Goal: Information Seeking & Learning: Learn about a topic

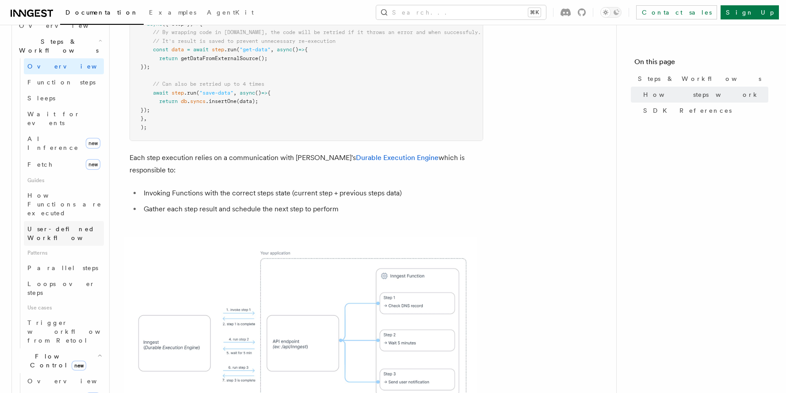
scroll to position [294, 0]
click at [58, 221] on span "User-defined Workflows" at bounding box center [67, 230] width 80 height 18
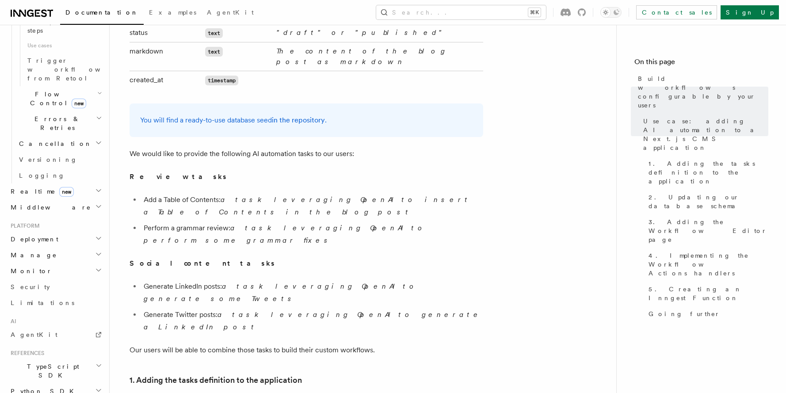
scroll to position [553, 0]
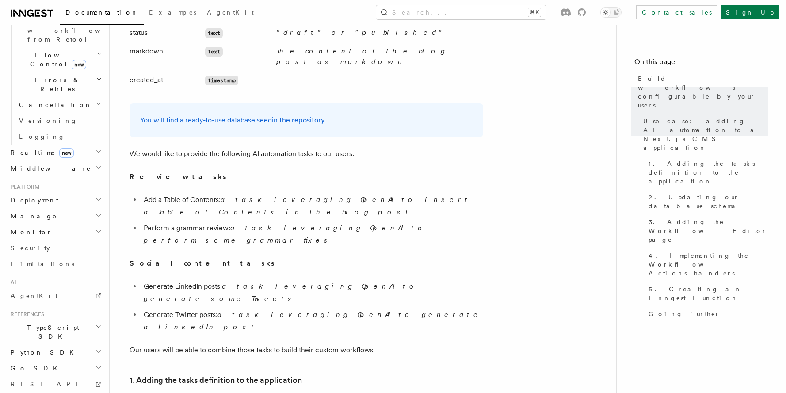
scroll to position [597, 0]
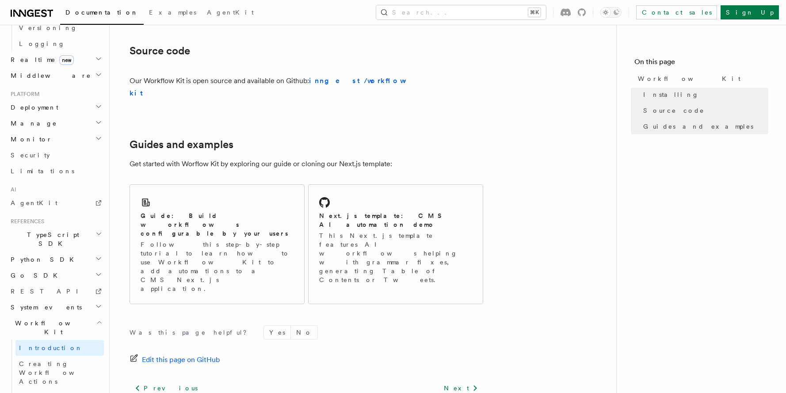
scroll to position [547, 0]
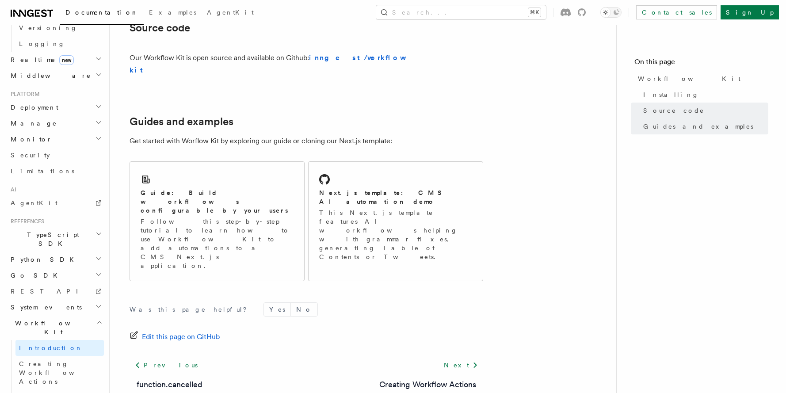
click at [404, 135] on p "Get started with Worflow Kit by exploring our guide or cloning our Next.js temp…" at bounding box center [307, 141] width 354 height 12
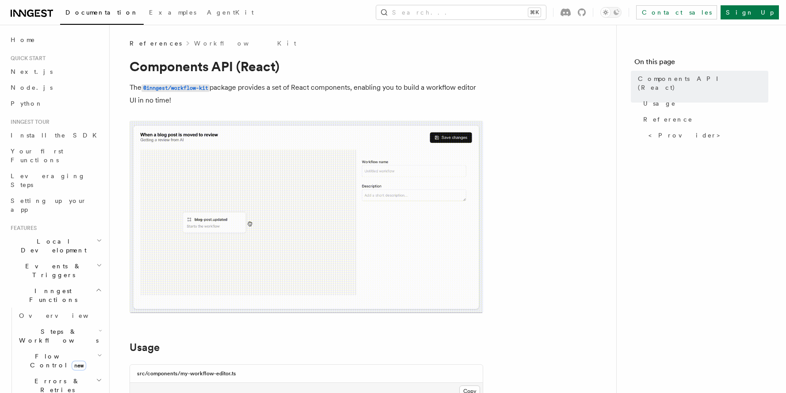
click at [56, 262] on span "Events & Triggers" at bounding box center [51, 271] width 89 height 18
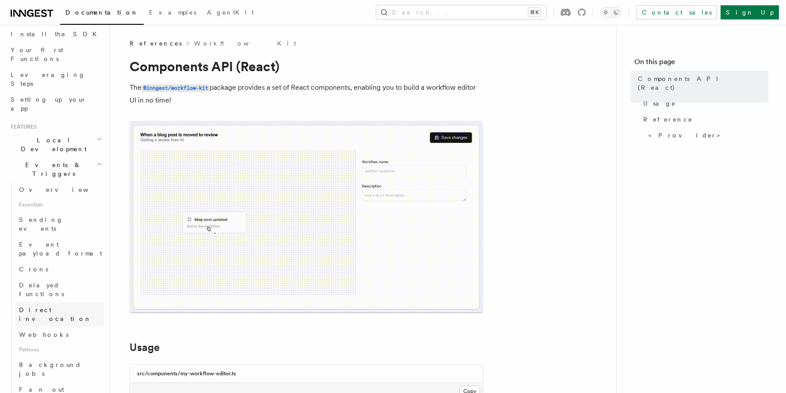
scroll to position [120, 0]
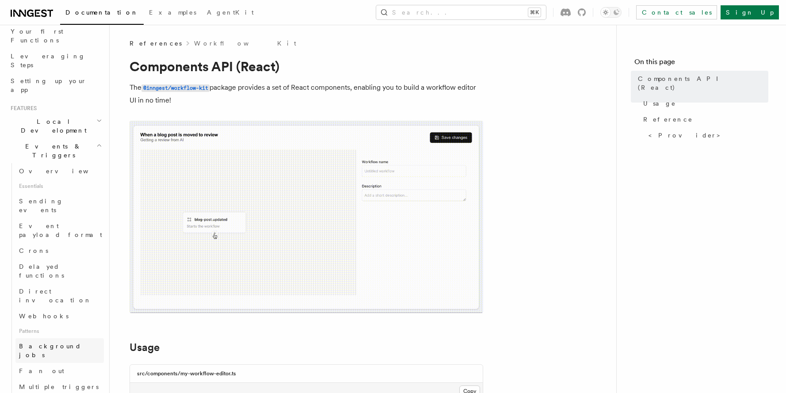
click at [51, 343] on span "Background jobs" at bounding box center [50, 351] width 62 height 16
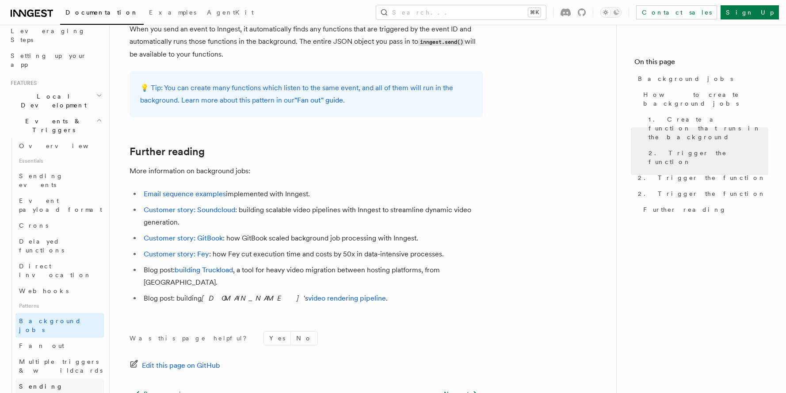
scroll to position [157, 0]
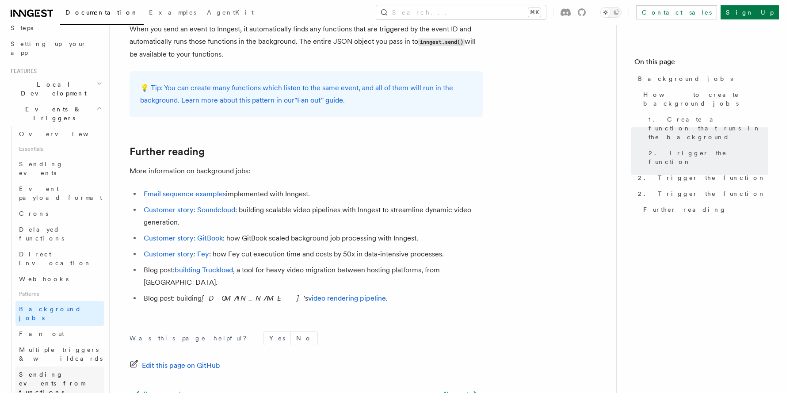
click at [54, 370] on span "Sending events from functions" at bounding box center [61, 383] width 85 height 27
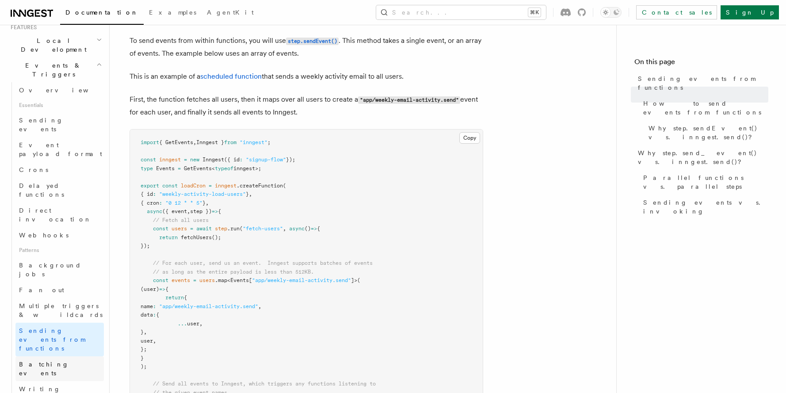
scroll to position [210, 0]
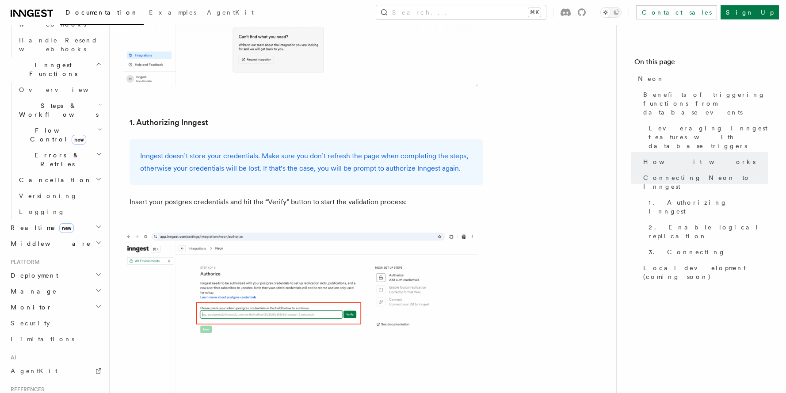
scroll to position [892, 0]
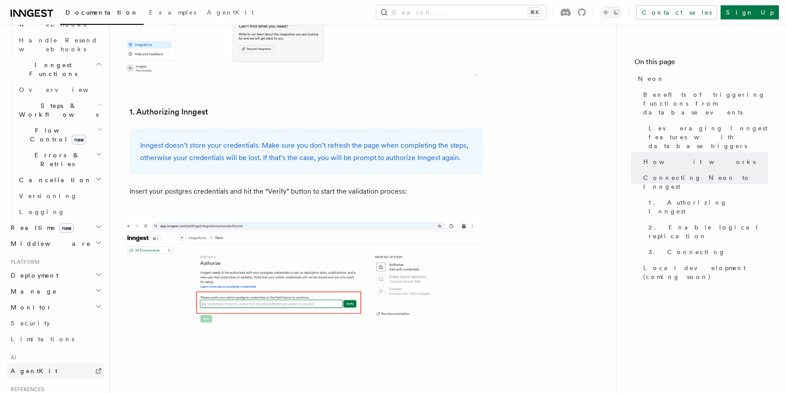
click at [49, 363] on link "AgentKit" at bounding box center [55, 371] width 97 height 16
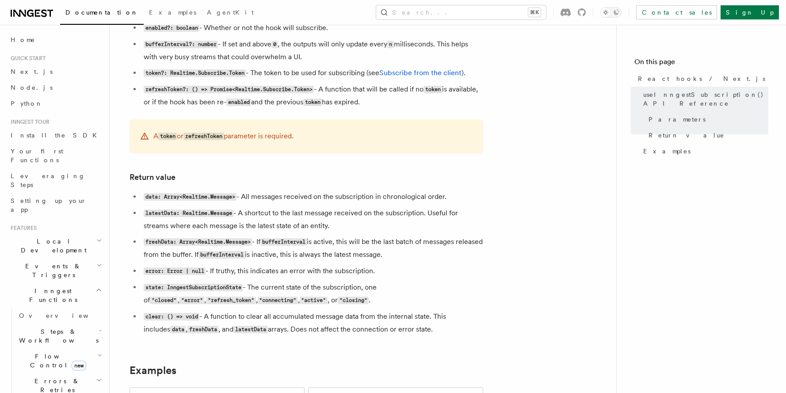
scroll to position [669, 0]
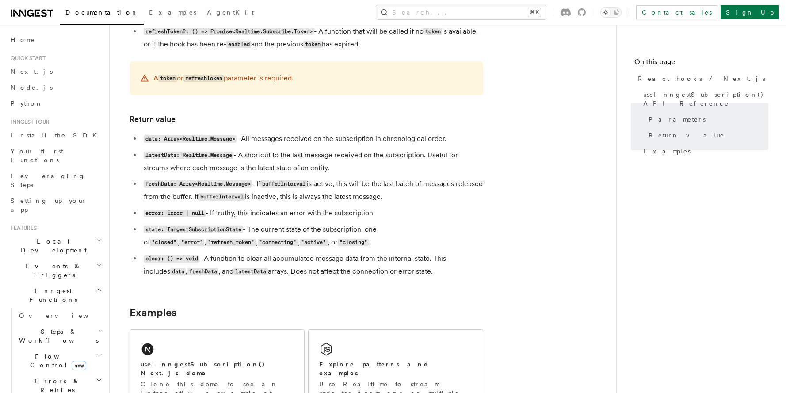
click at [433, 178] on li "freshData: Array<Realtime.Message> - If bufferInterval is active, this will be …" at bounding box center [312, 191] width 342 height 26
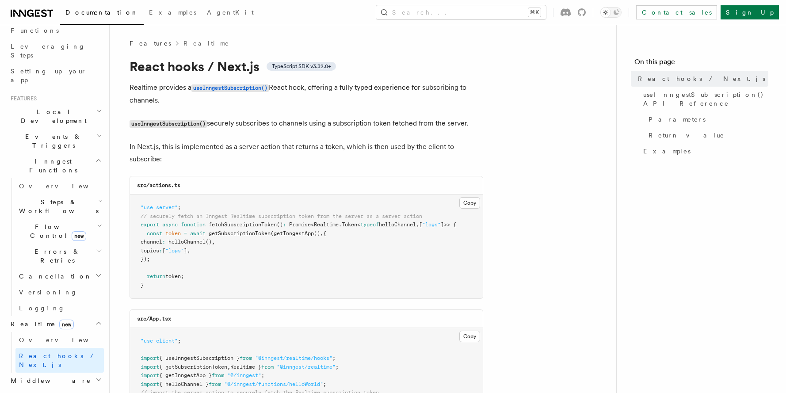
scroll to position [161, 0]
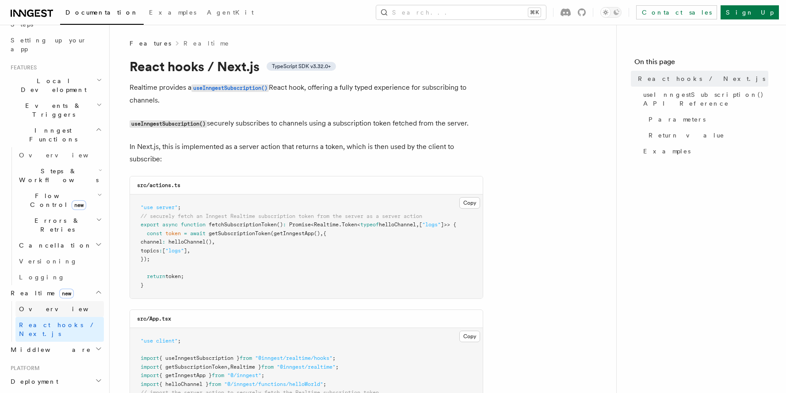
click at [49, 301] on link "Overview" at bounding box center [59, 309] width 88 height 16
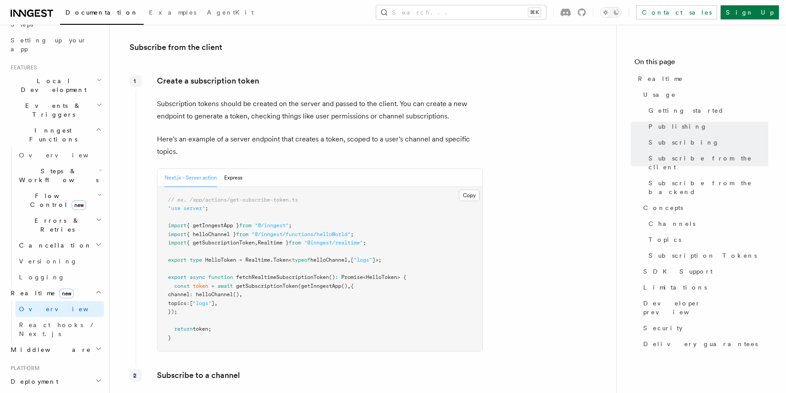
scroll to position [1083, 0]
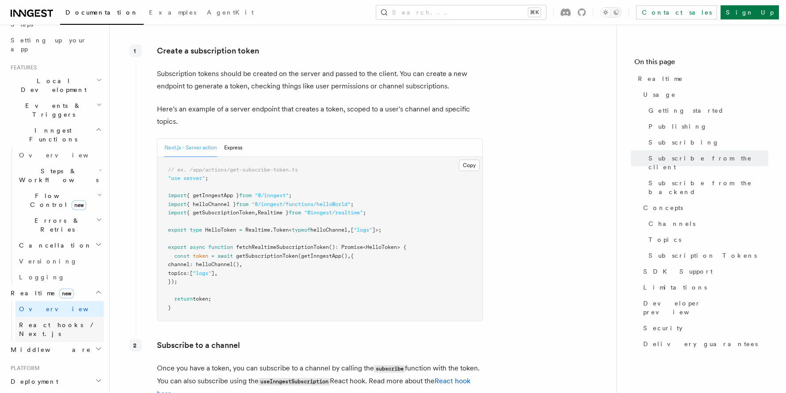
click at [61, 317] on link "React hooks / Next.js" at bounding box center [59, 329] width 88 height 25
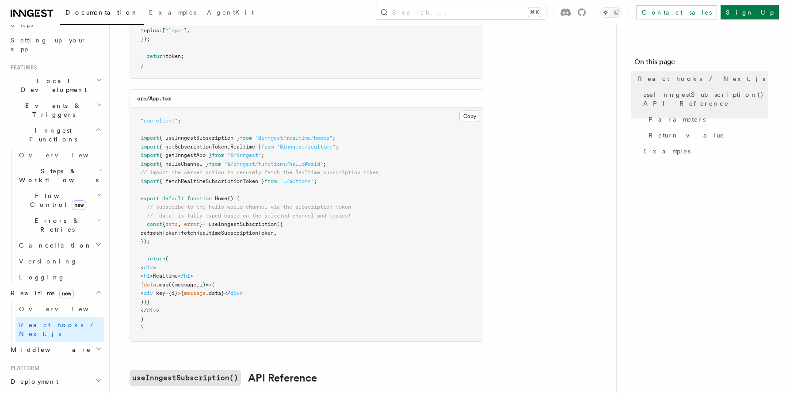
scroll to position [152, 0]
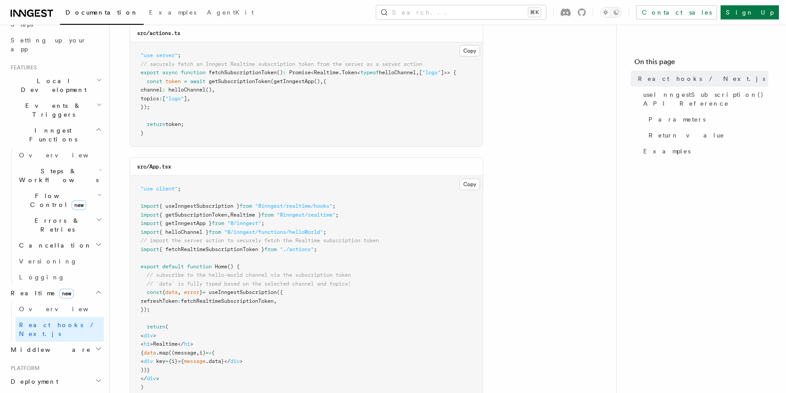
click at [69, 342] on h2 "Middleware" at bounding box center [55, 350] width 97 height 16
click at [69, 301] on link "Overview" at bounding box center [59, 309] width 88 height 16
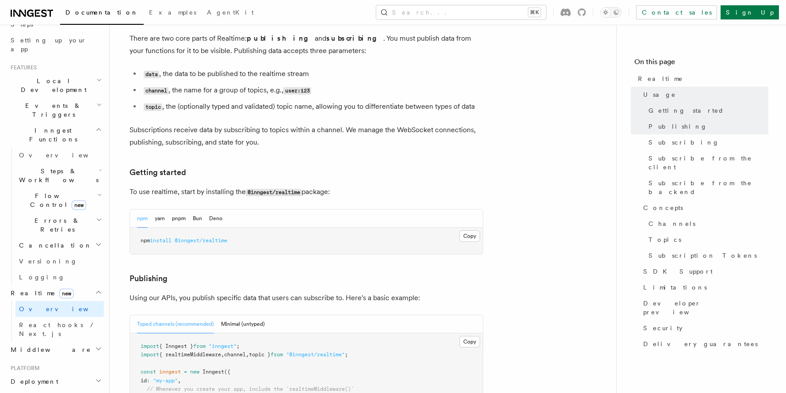
scroll to position [537, 0]
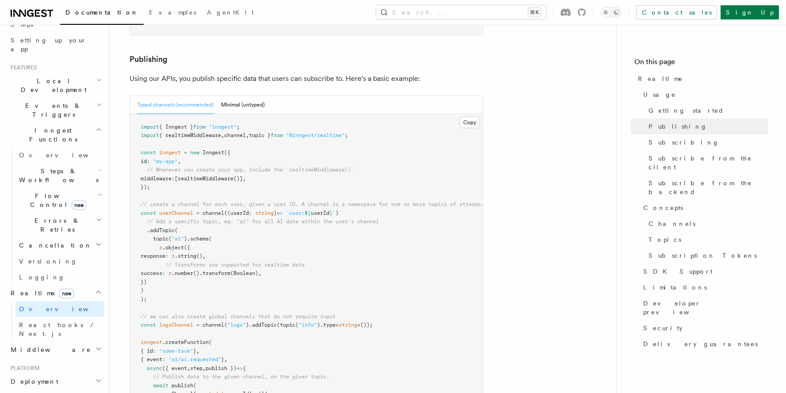
click at [63, 342] on h2 "Middleware" at bounding box center [55, 350] width 97 height 16
click at [62, 358] on link "Overview" at bounding box center [59, 366] width 88 height 16
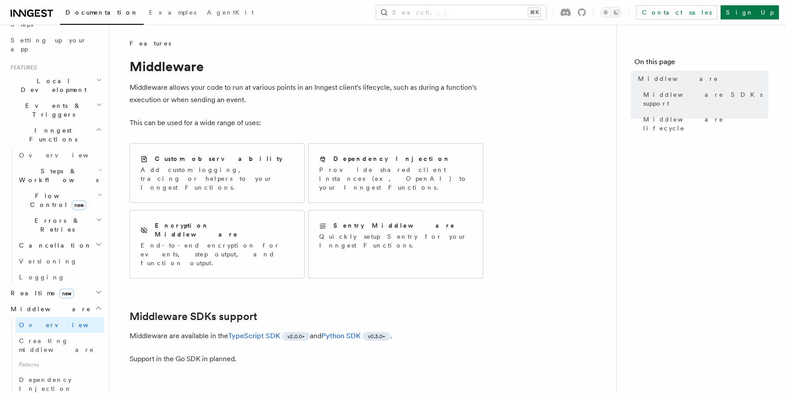
click at [78, 285] on h2 "Realtime new" at bounding box center [55, 293] width 97 height 16
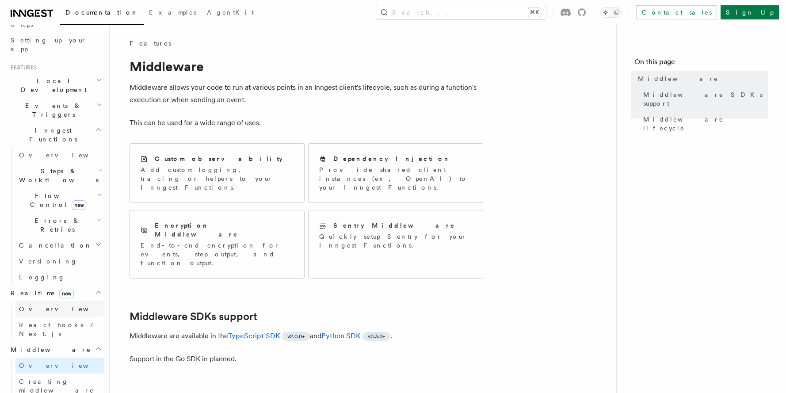
click at [70, 301] on link "Overview" at bounding box center [59, 309] width 88 height 16
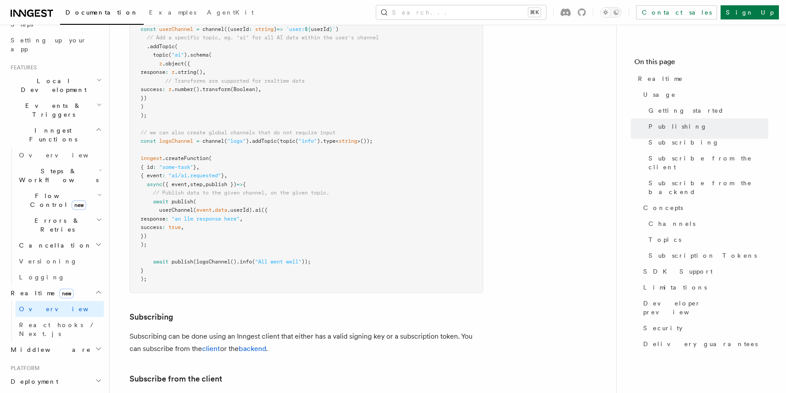
scroll to position [957, 0]
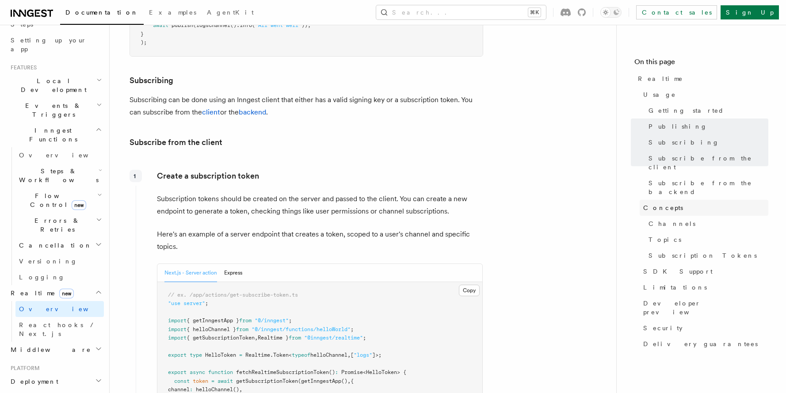
click at [660, 203] on span "Concepts" at bounding box center [663, 207] width 40 height 9
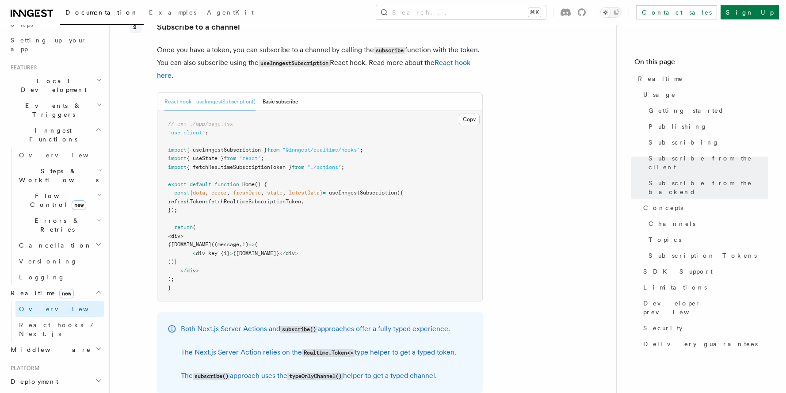
scroll to position [1396, 0]
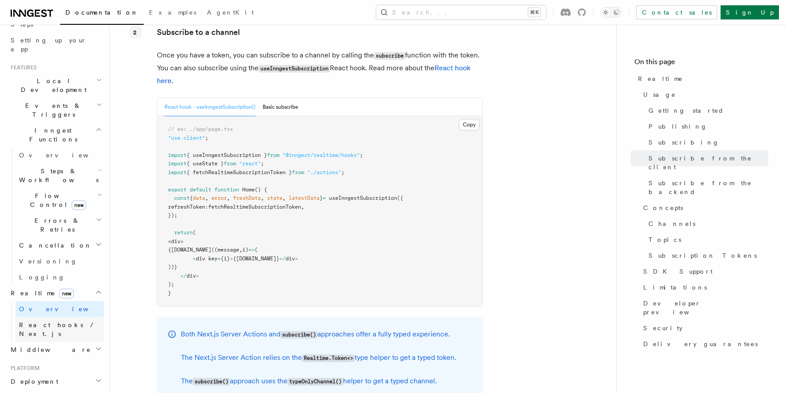
click at [50, 321] on span "React hooks / Next.js" at bounding box center [58, 329] width 78 height 16
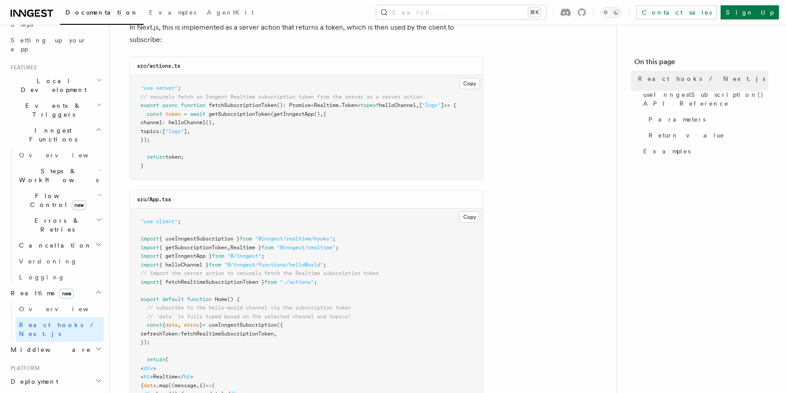
scroll to position [275, 0]
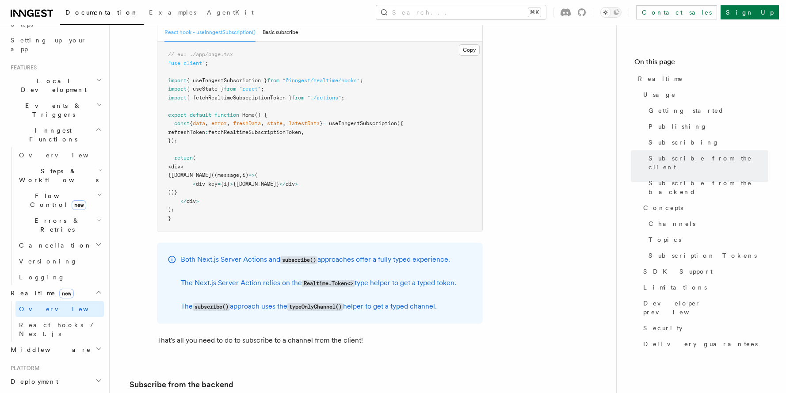
scroll to position [1222, 0]
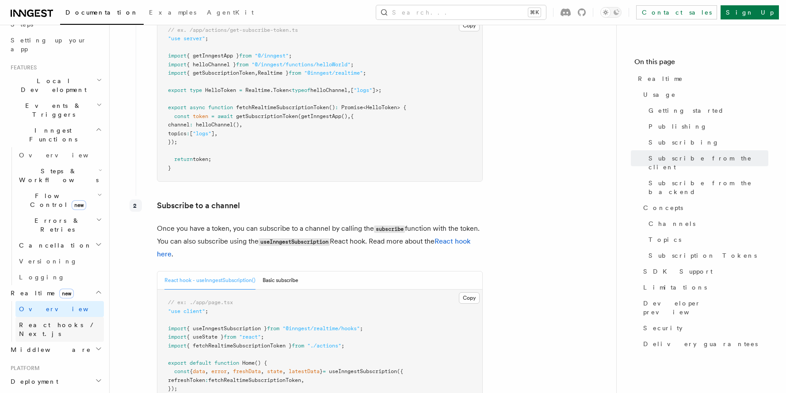
click at [57, 321] on span "React hooks / Next.js" at bounding box center [58, 329] width 78 height 16
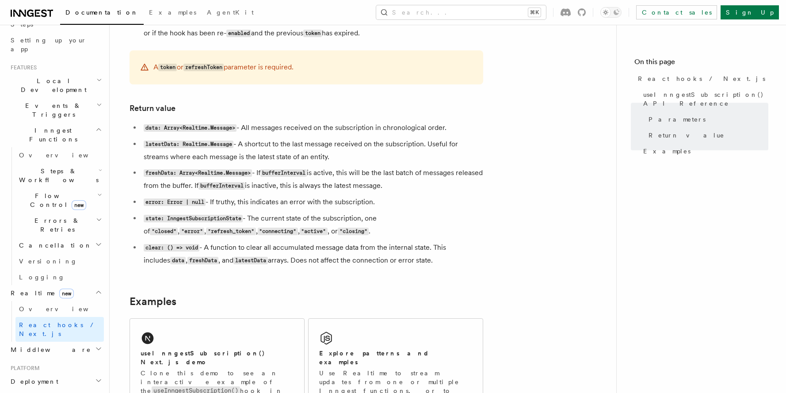
scroll to position [853, 0]
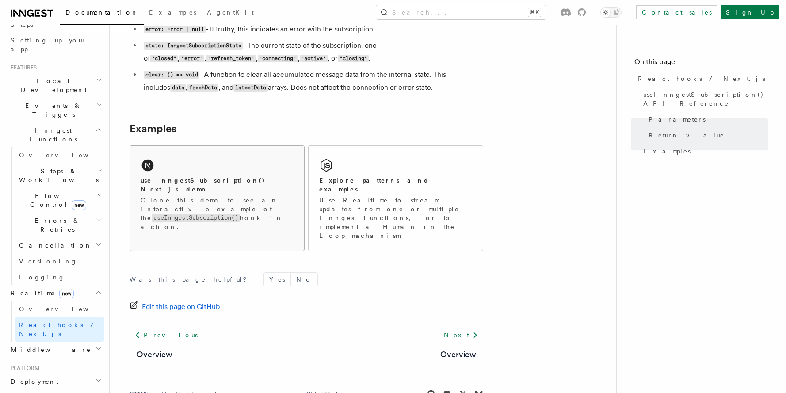
click at [194, 214] on code "useInngestSubscription()" at bounding box center [196, 218] width 88 height 8
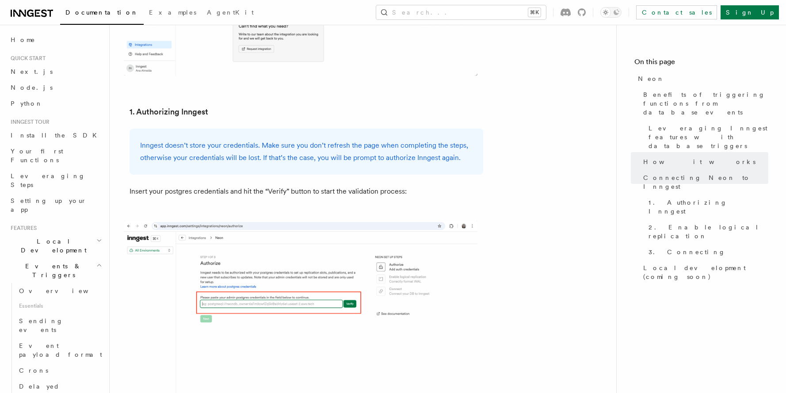
scroll to position [659, 0]
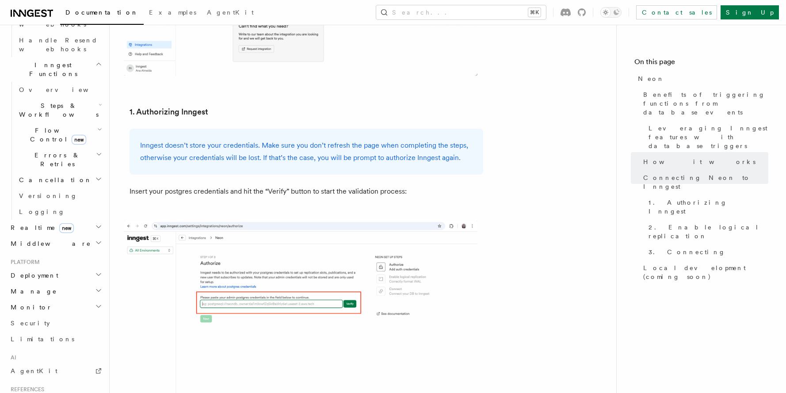
click at [77, 220] on h2 "Realtime new" at bounding box center [55, 228] width 97 height 16
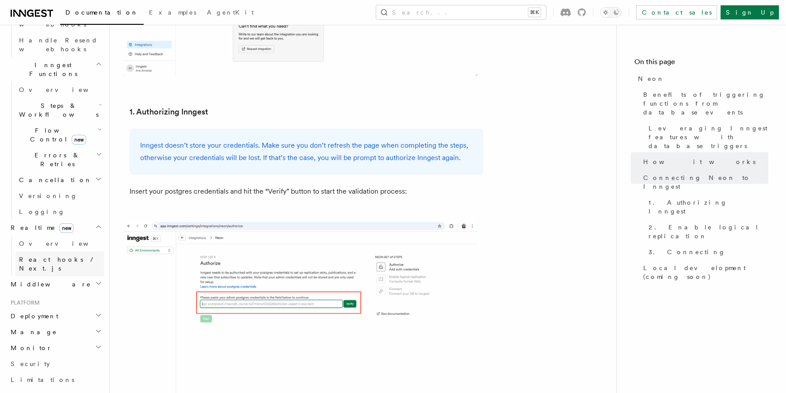
click at [57, 256] on span "React hooks / Next.js" at bounding box center [58, 264] width 78 height 16
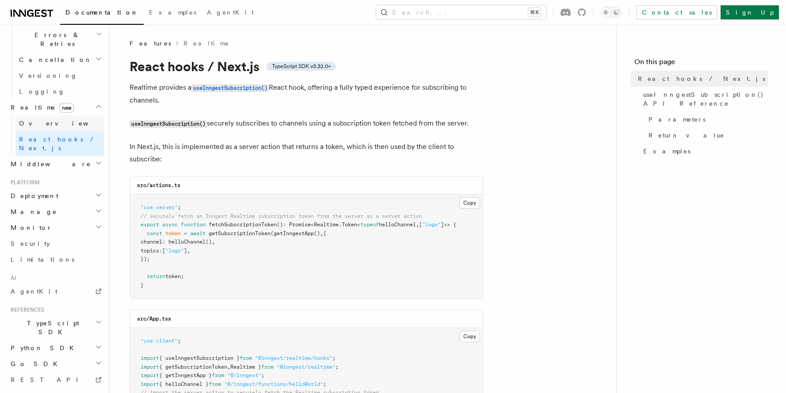
click at [80, 115] on link "Overview" at bounding box center [59, 123] width 88 height 16
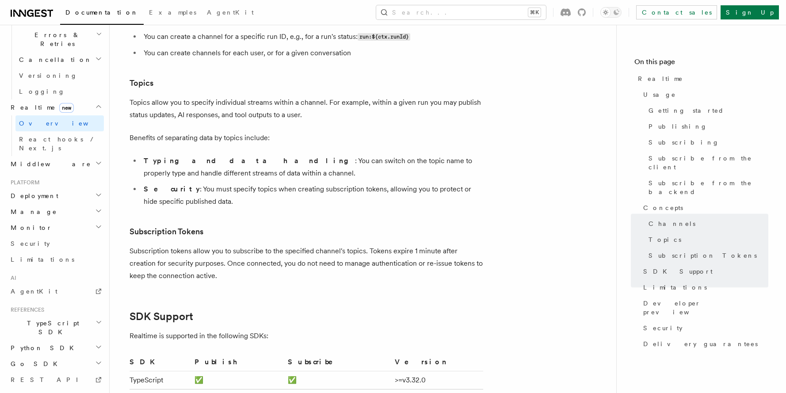
scroll to position [2344, 0]
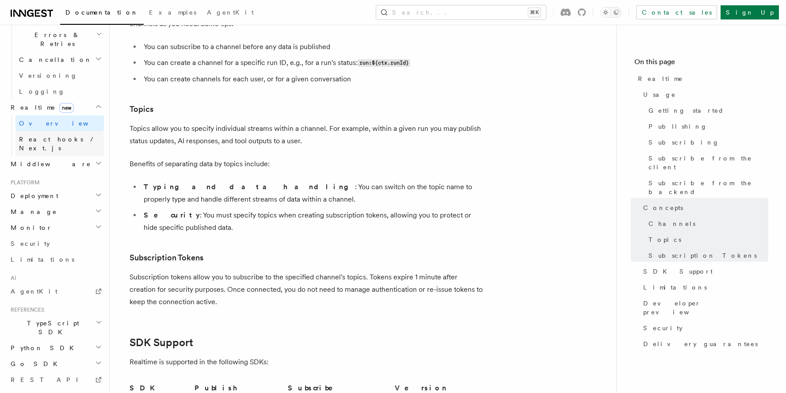
click at [63, 135] on span "React hooks / Next.js" at bounding box center [61, 144] width 85 height 18
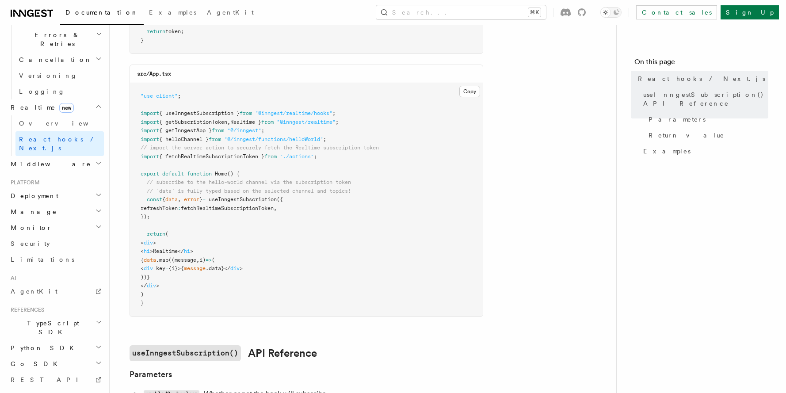
scroll to position [244, 0]
click at [28, 103] on span "Realtime new" at bounding box center [40, 107] width 67 height 9
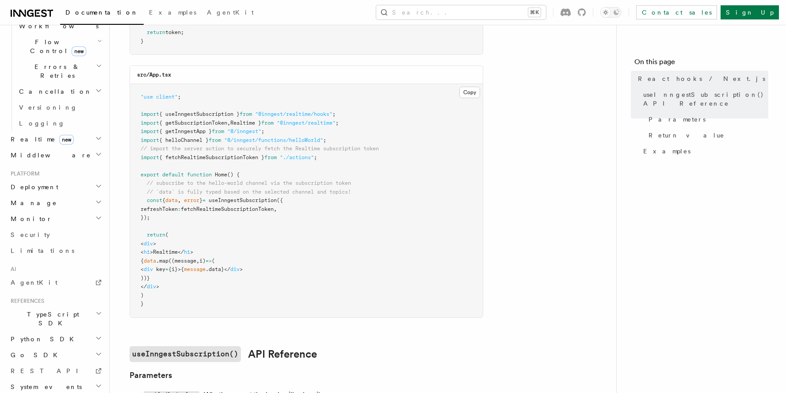
click at [24, 135] on span "Realtime new" at bounding box center [40, 139] width 67 height 9
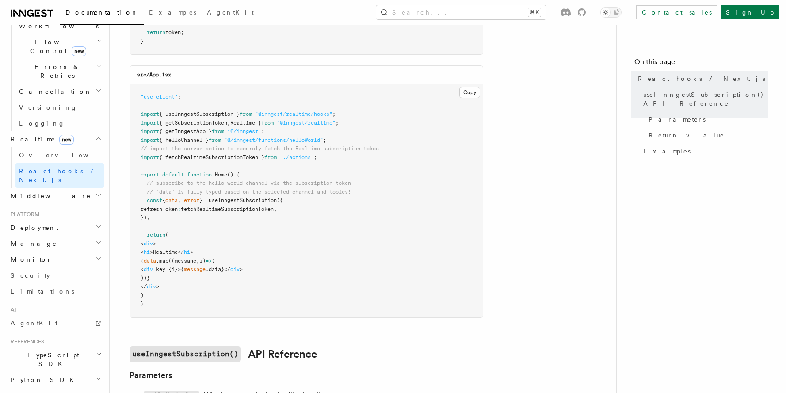
scroll to position [346, 0]
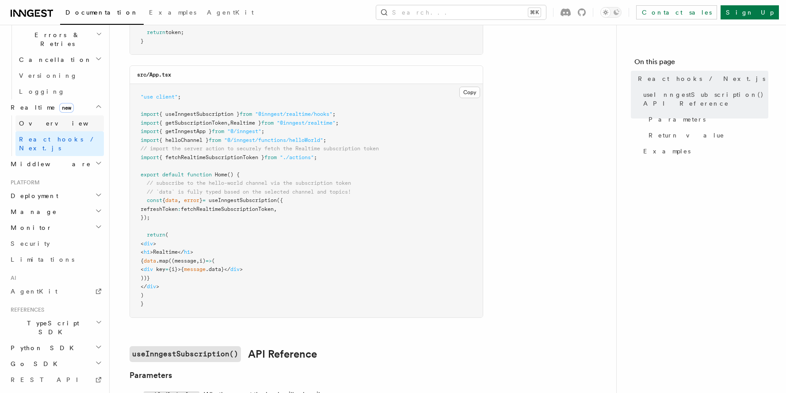
click at [32, 120] on span "Overview" at bounding box center [64, 123] width 91 height 7
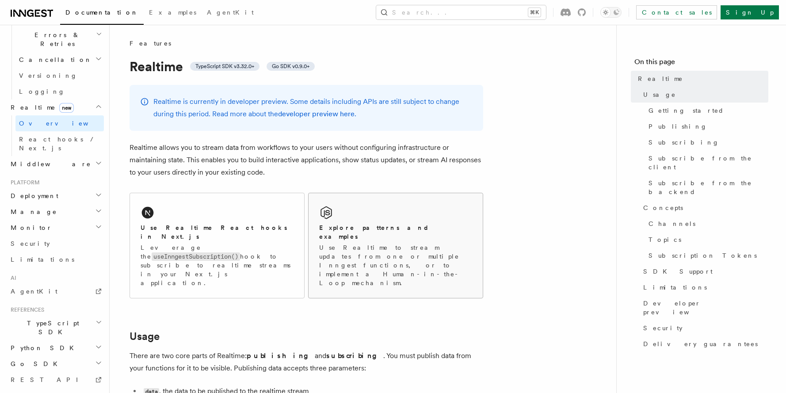
click at [375, 231] on h2 "Explore patterns and examples" at bounding box center [395, 232] width 153 height 18
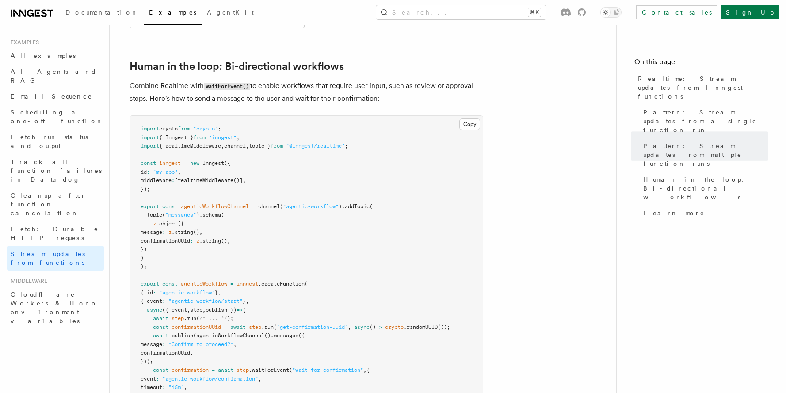
scroll to position [1864, 0]
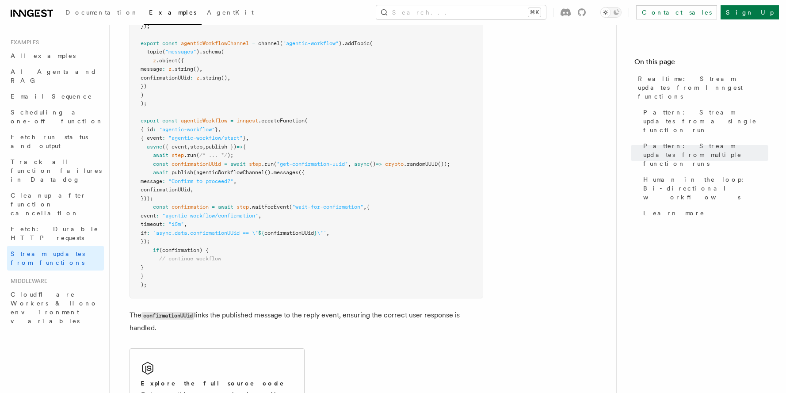
click at [274, 131] on pre "import crypto from "crypto" ; import { Inngest } from "inngest" ; import { real…" at bounding box center [306, 125] width 353 height 345
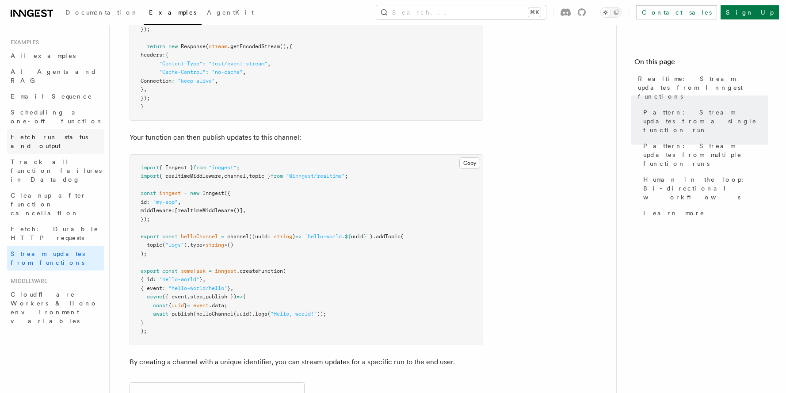
scroll to position [256, 0]
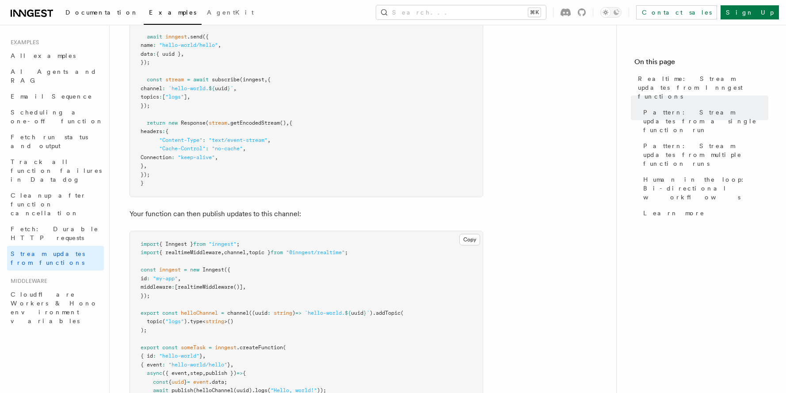
click at [97, 19] on link "Documentation" at bounding box center [102, 13] width 84 height 21
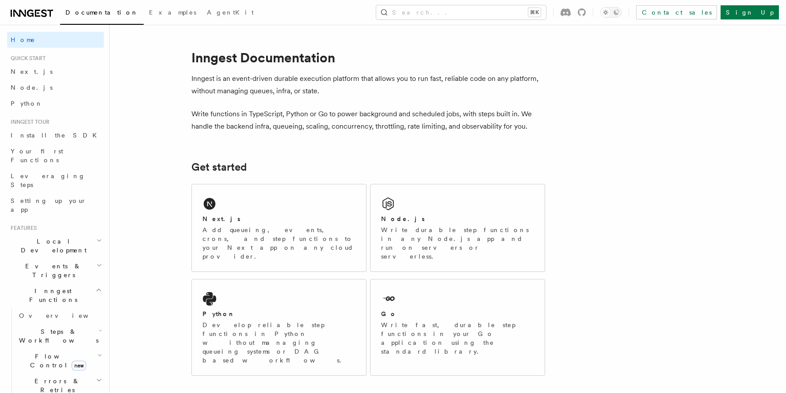
click at [242, 184] on div "Next.js Add queueing, events, crons, and step functions to your Next app on any…" at bounding box center [279, 227] width 174 height 87
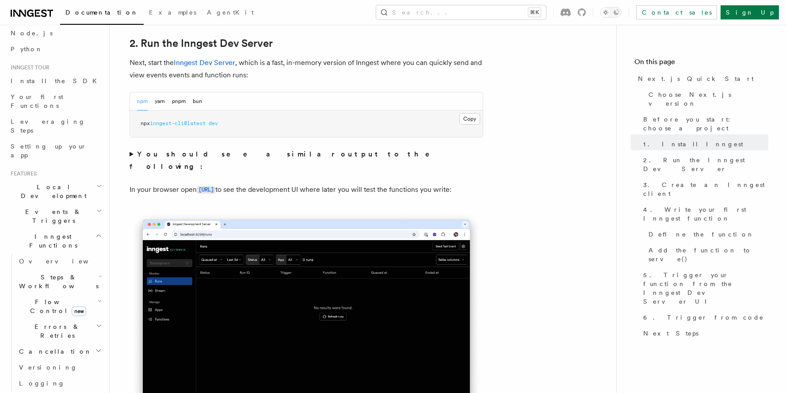
scroll to position [221, 0]
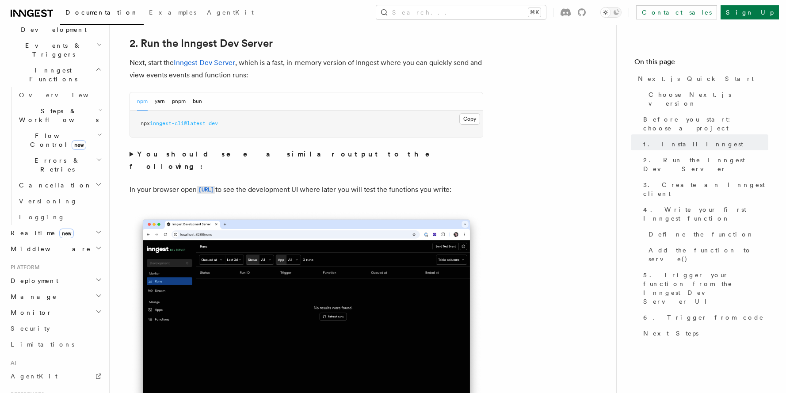
click at [65, 225] on h2 "Realtime new" at bounding box center [55, 233] width 97 height 16
click at [59, 241] on link "Overview" at bounding box center [59, 249] width 88 height 16
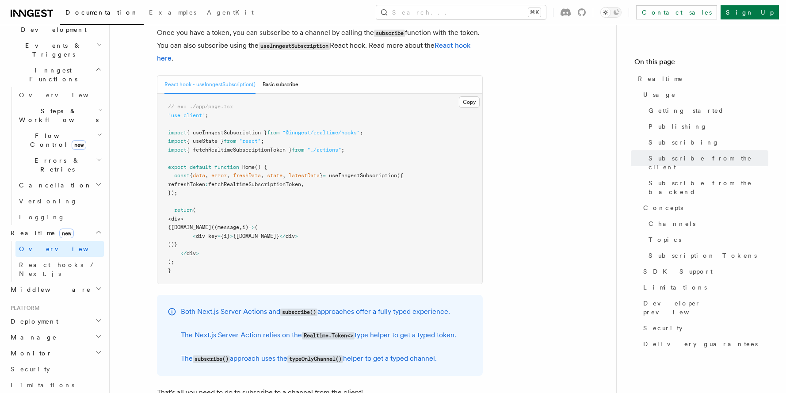
scroll to position [1417, 0]
click at [279, 77] on button "Basic subscribe" at bounding box center [281, 86] width 36 height 18
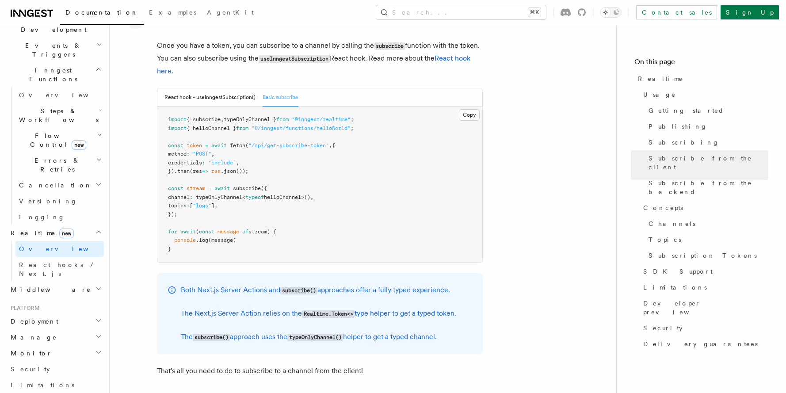
scroll to position [1397, 0]
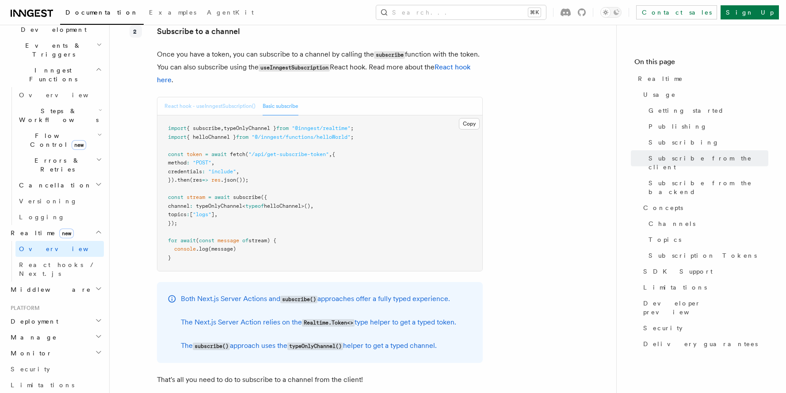
click at [247, 97] on button "React hook - useInngestSubscription()" at bounding box center [210, 106] width 91 height 18
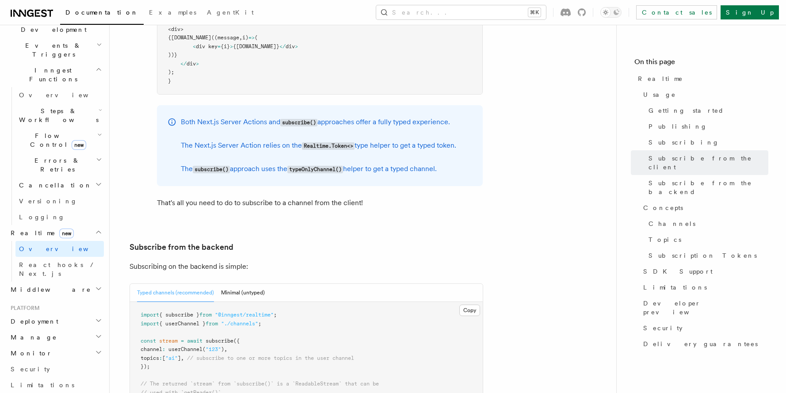
scroll to position [1611, 0]
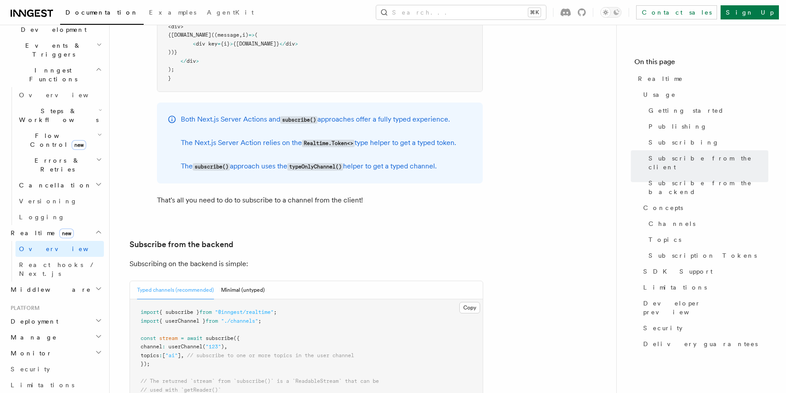
click at [295, 116] on code "subscribe()" at bounding box center [298, 120] width 37 height 8
click at [304, 113] on div "Both Next.js Server Actions and subscribe() approaches offer a fully typed expe…" at bounding box center [319, 143] width 276 height 60
click at [693, 251] on span "Subscription Tokens" at bounding box center [703, 255] width 108 height 9
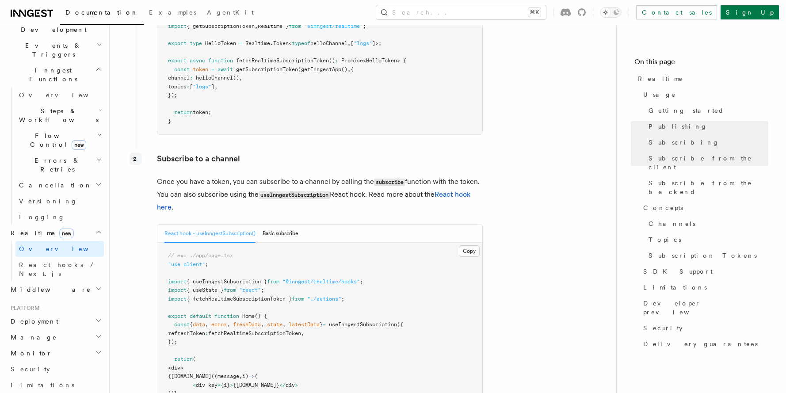
scroll to position [1272, 0]
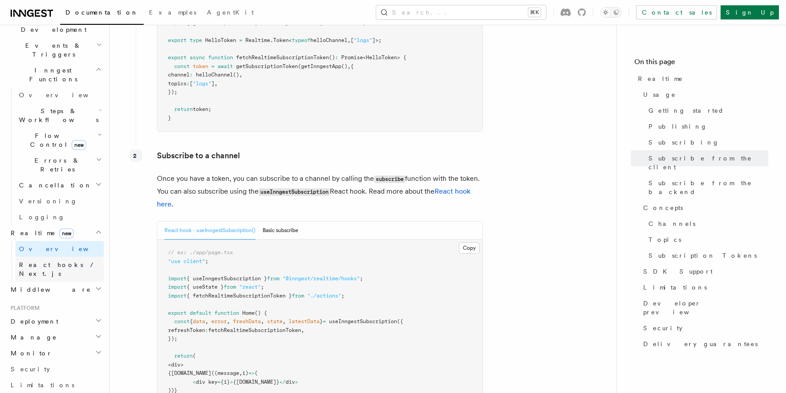
click at [79, 257] on link "React hooks / Next.js" at bounding box center [59, 269] width 88 height 25
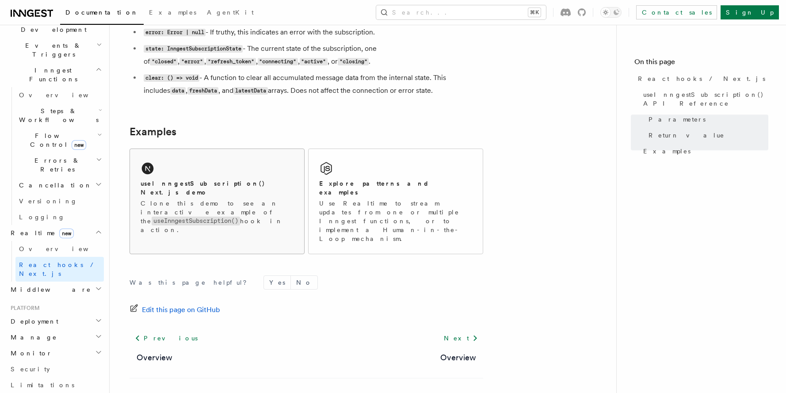
scroll to position [853, 0]
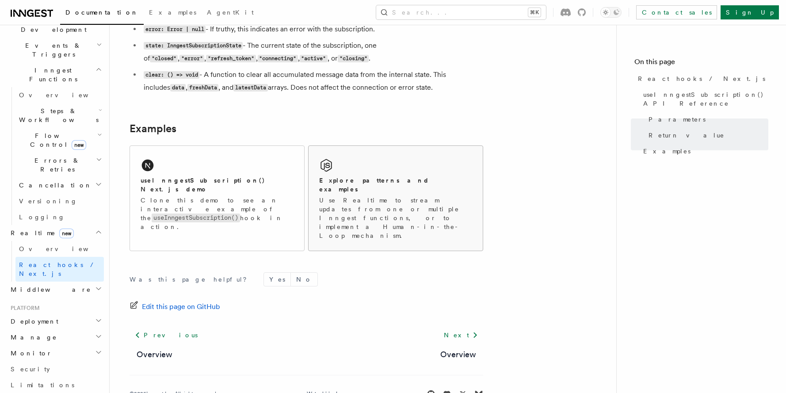
click at [389, 179] on h2 "Explore patterns and examples" at bounding box center [395, 185] width 153 height 18
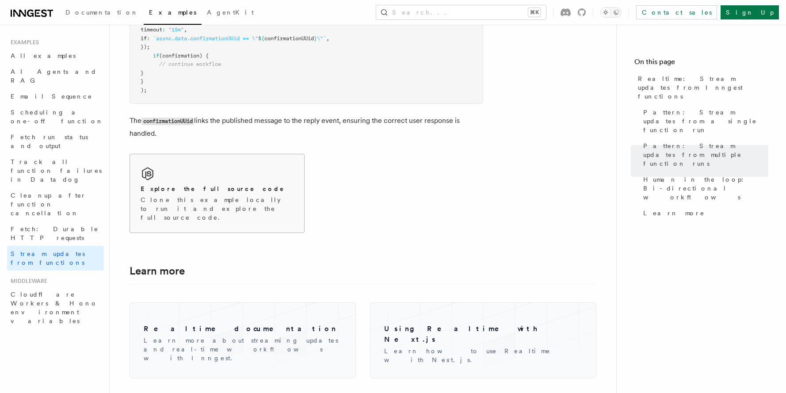
scroll to position [2063, 0]
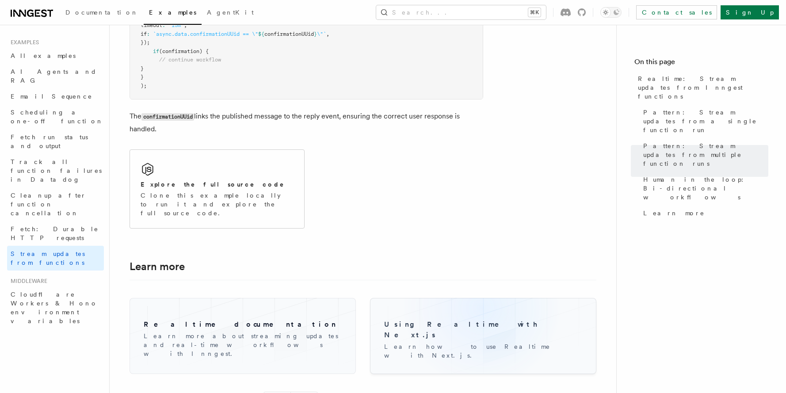
click at [477, 305] on div "Using Realtime with Next.js Learn how to use Realtime with Next.js." at bounding box center [483, 336] width 212 height 62
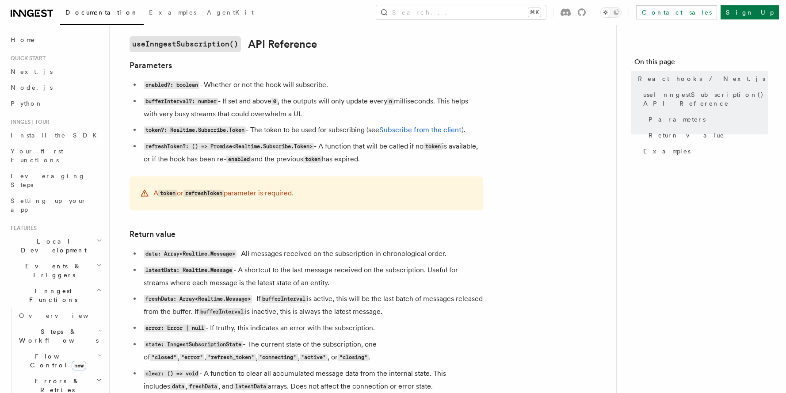
scroll to position [576, 0]
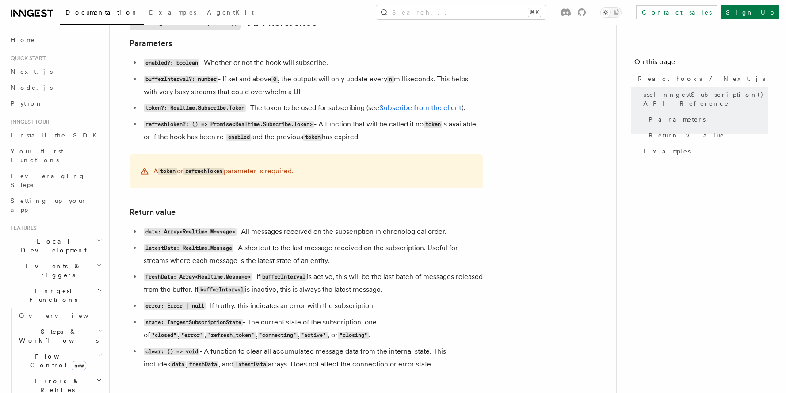
click at [365, 293] on li "freshData: Array<Realtime.Message> - If bufferInterval is active, this will be …" at bounding box center [312, 284] width 342 height 26
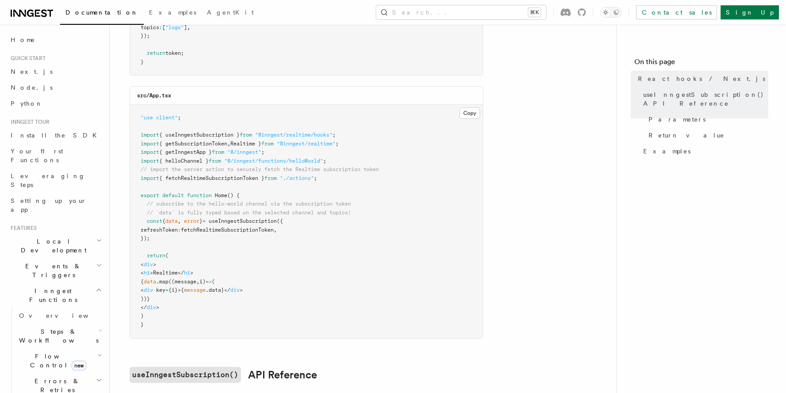
scroll to position [224, 0]
click at [96, 262] on icon "button" at bounding box center [99, 265] width 6 height 7
click at [60, 318] on span "Sending events" at bounding box center [41, 326] width 44 height 16
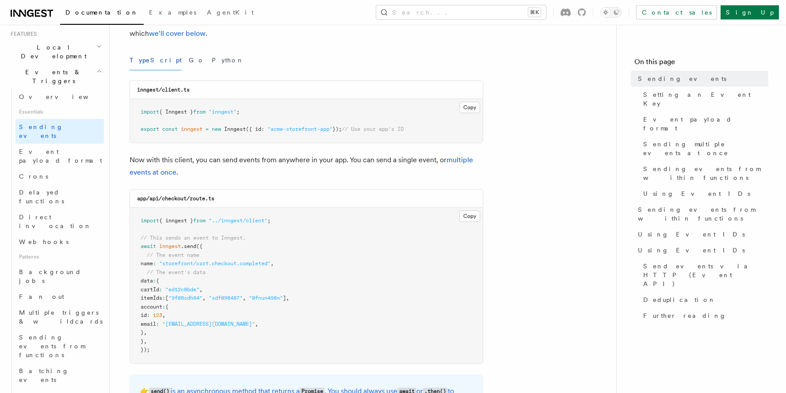
scroll to position [373, 0]
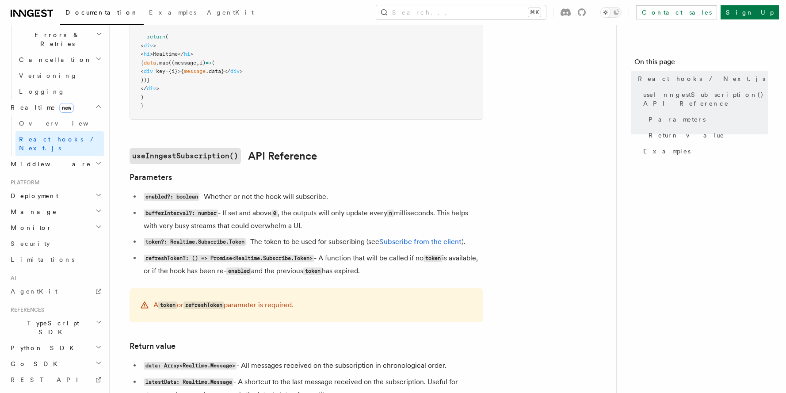
scroll to position [444, 0]
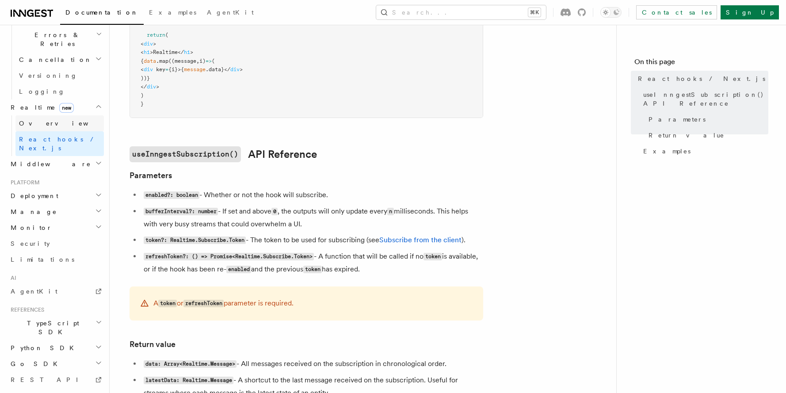
click at [57, 115] on link "Overview" at bounding box center [59, 123] width 88 height 16
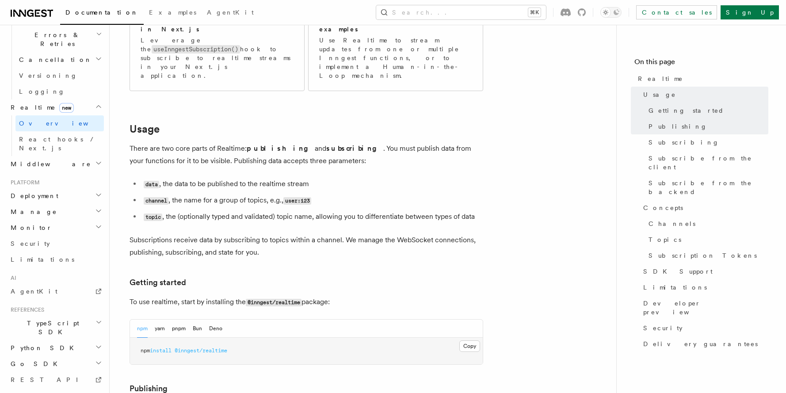
scroll to position [133, 0]
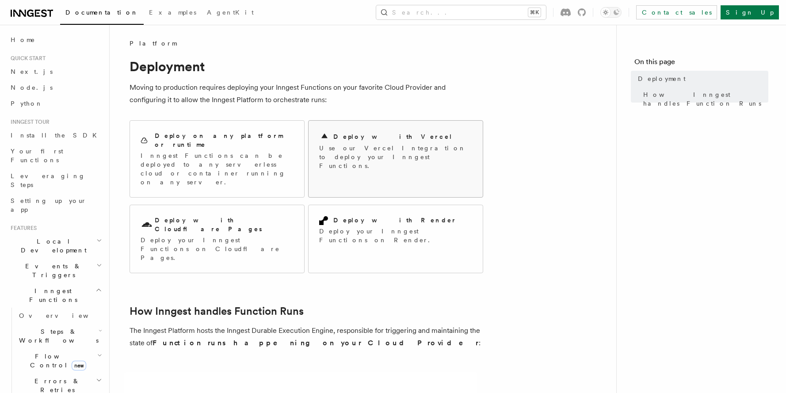
click at [385, 153] on p "Use our Vercel Integration to deploy your Inngest Functions." at bounding box center [395, 157] width 153 height 27
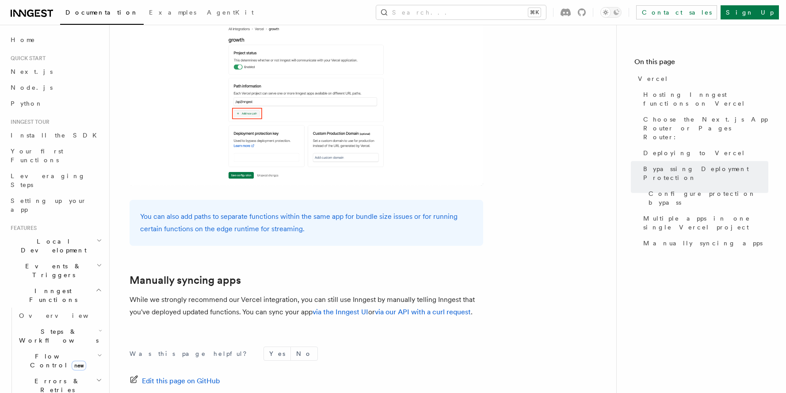
scroll to position [1463, 0]
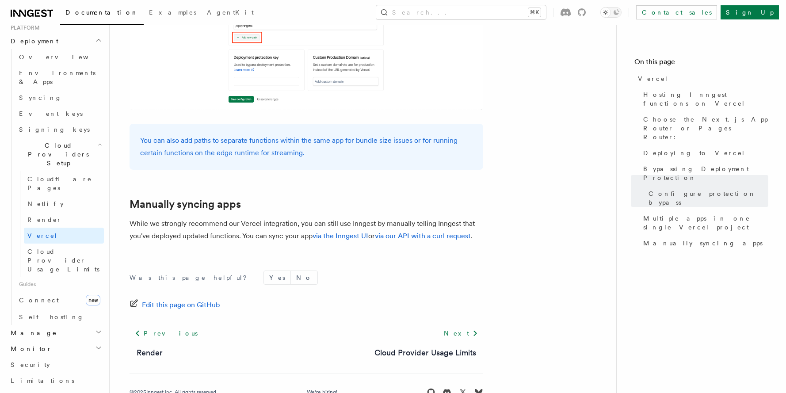
scroll to position [578, 0]
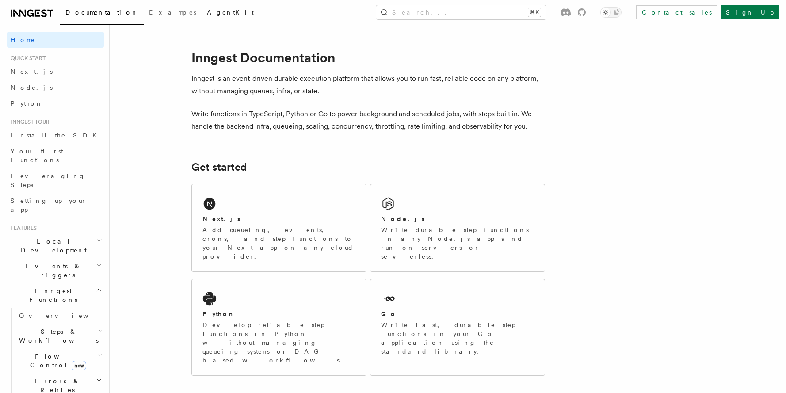
click at [207, 11] on span "AgentKit" at bounding box center [230, 12] width 47 height 7
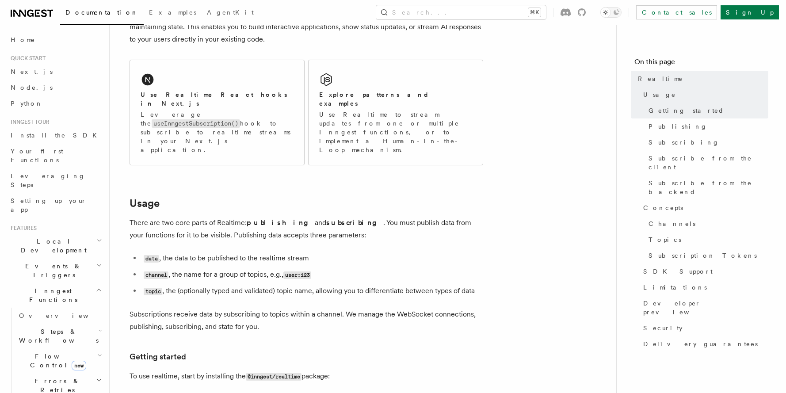
scroll to position [346, 0]
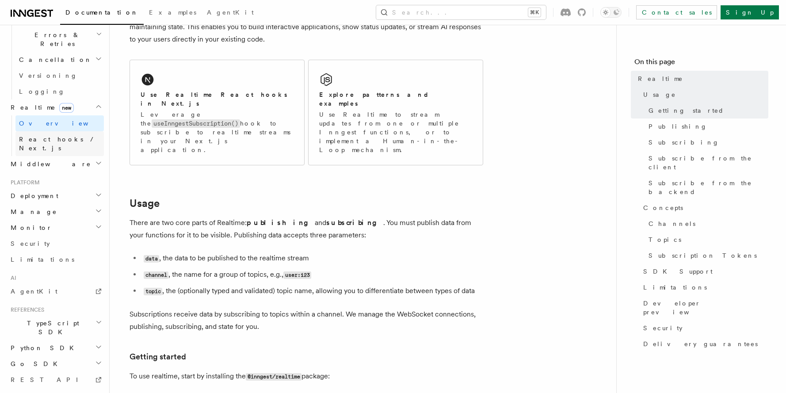
click at [80, 131] on link "React hooks / Next.js" at bounding box center [59, 143] width 88 height 25
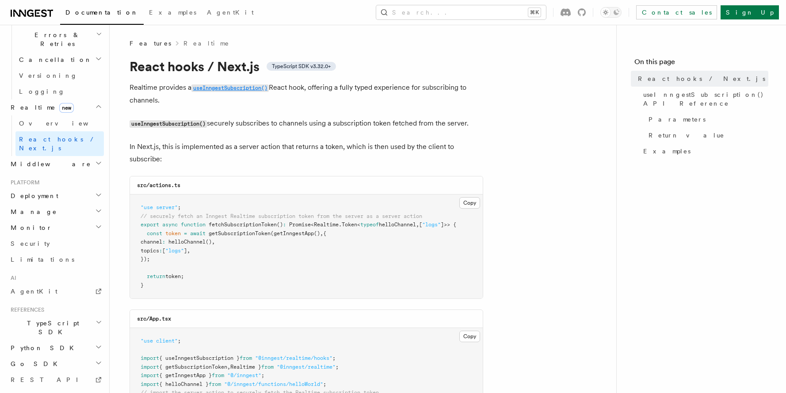
click at [236, 88] on code "useInngestSubscription()" at bounding box center [229, 88] width 77 height 8
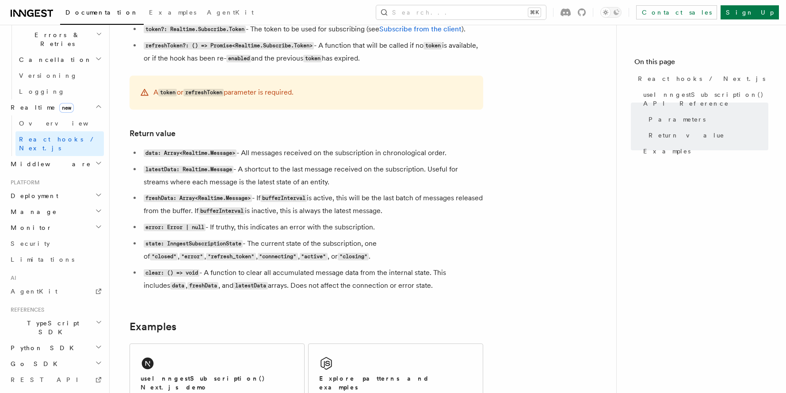
scroll to position [653, 0]
